Goal: Task Accomplishment & Management: Use online tool/utility

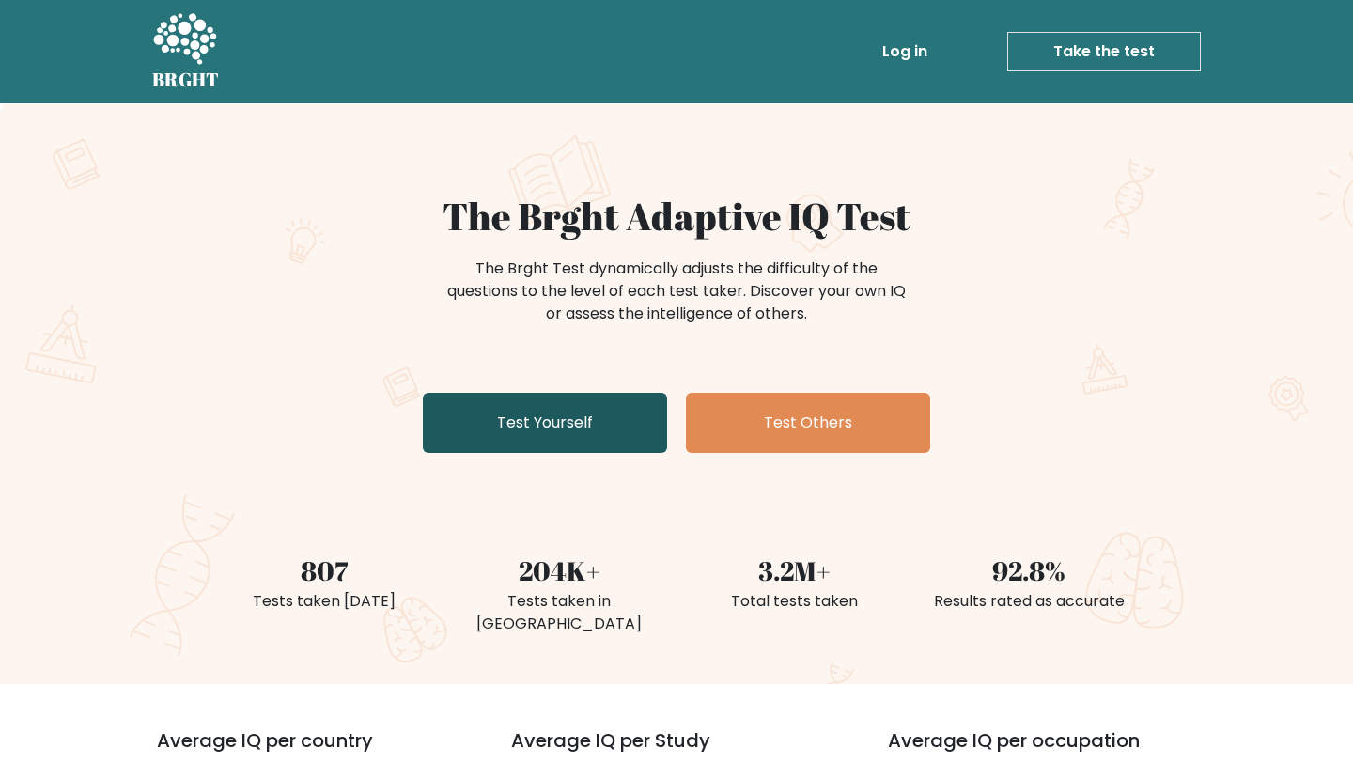
click at [629, 412] on link "Test Yourself" at bounding box center [545, 423] width 244 height 60
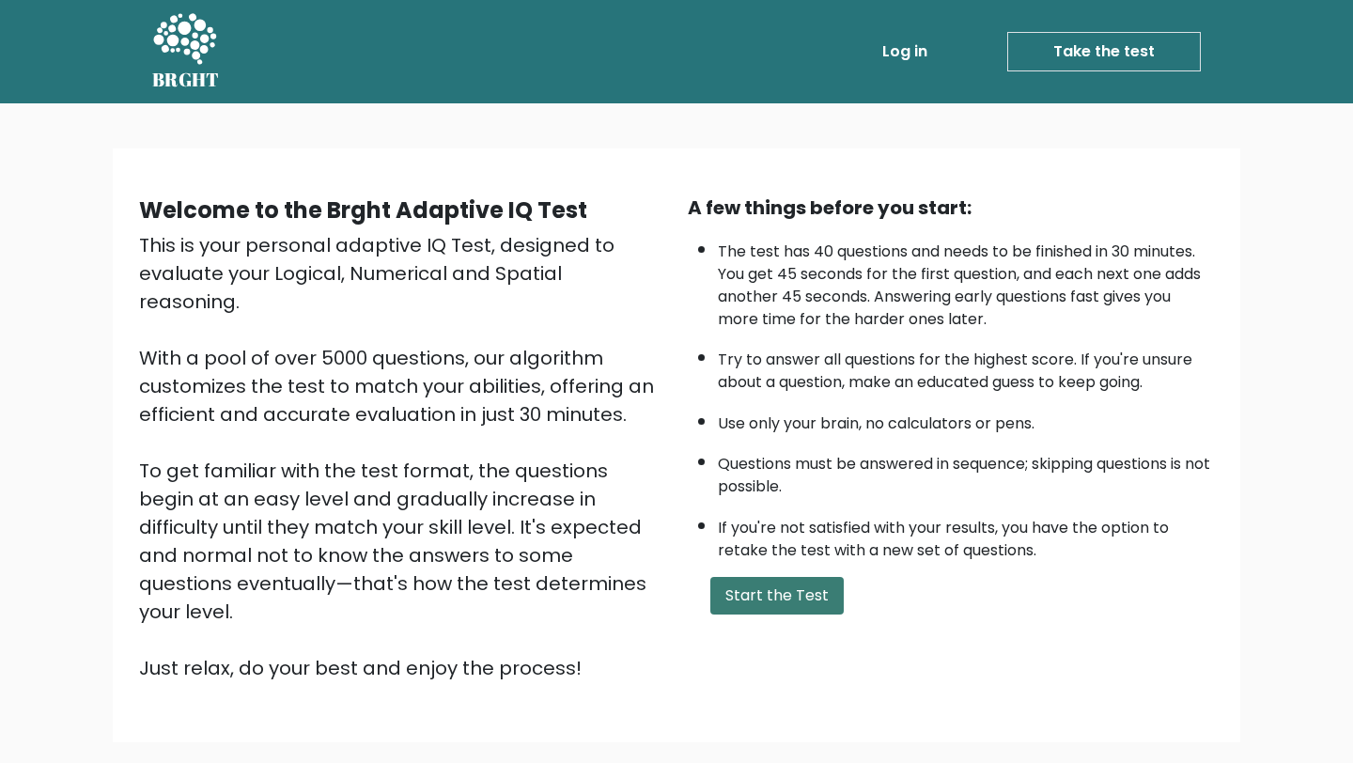
click at [781, 586] on button "Start the Test" at bounding box center [776, 596] width 133 height 38
